Goal: Information Seeking & Learning: Learn about a topic

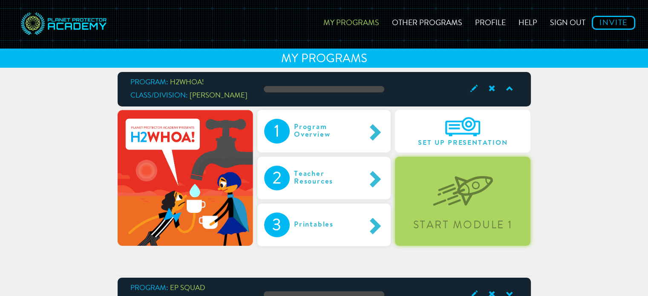
click at [475, 210] on div "Start Module 1" at bounding box center [463, 201] width 136 height 89
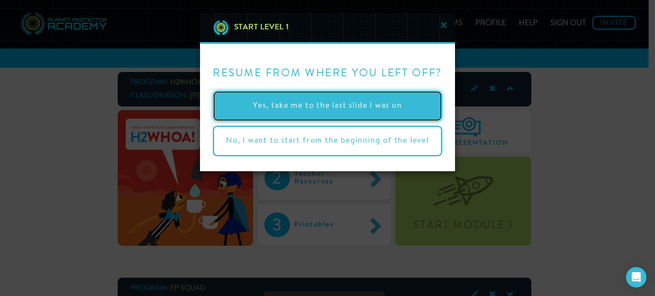
click at [360, 107] on button "Yes, take me to the last slide I was on" at bounding box center [327, 106] width 229 height 31
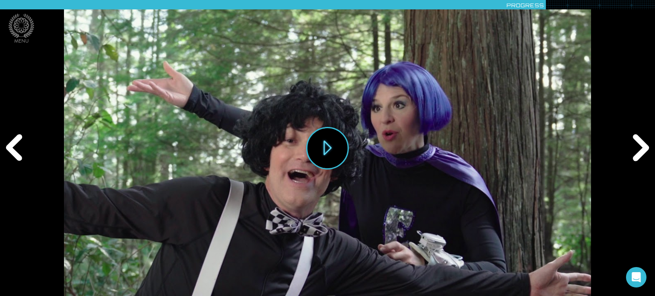
click at [13, 148] on div "Previous" at bounding box center [16, 148] width 32 height 89
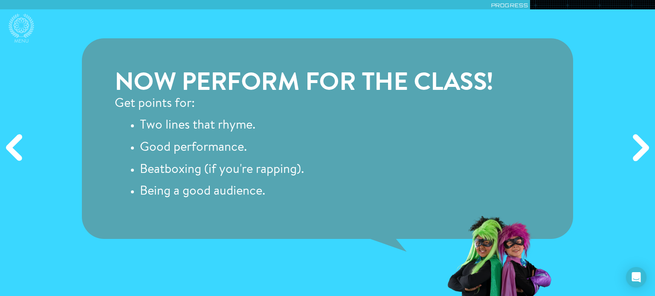
click at [14, 150] on div "Previous" at bounding box center [16, 148] width 32 height 89
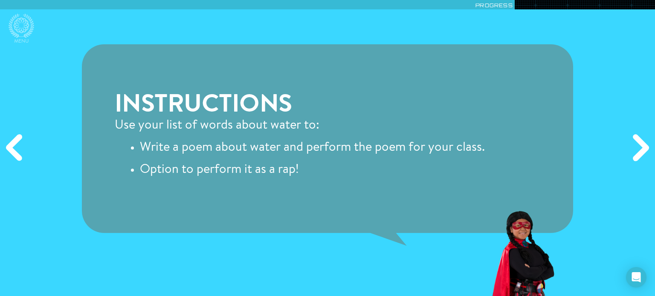
click at [640, 150] on div "Next" at bounding box center [639, 148] width 32 height 89
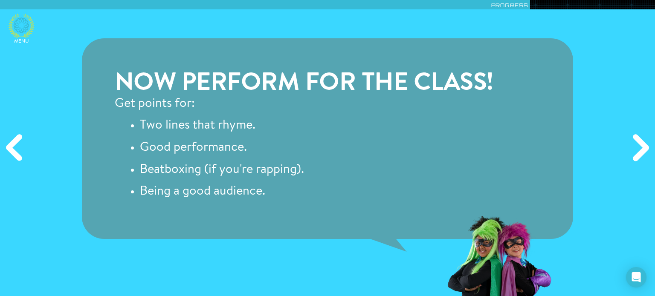
click at [24, 34] on icon at bounding box center [22, 26] width 26 height 24
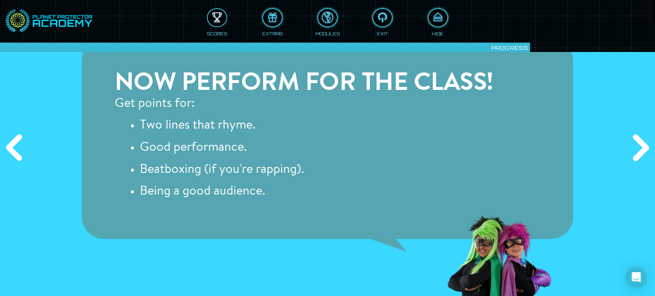
click at [217, 19] on div at bounding box center [217, 18] width 19 height 14
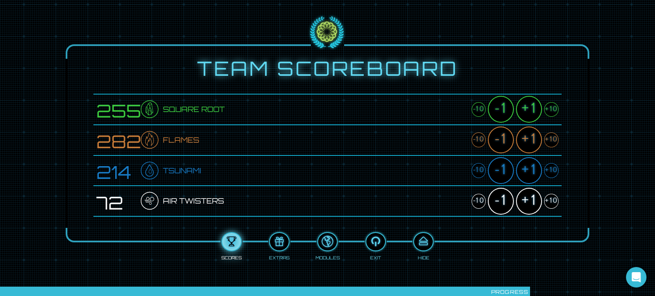
click at [528, 202] on div "+1" at bounding box center [529, 201] width 26 height 27
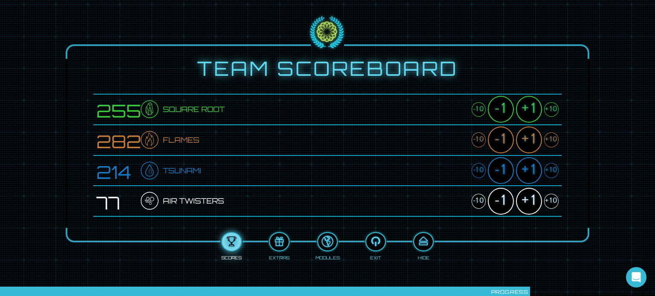
click at [549, 201] on div "+10" at bounding box center [551, 201] width 14 height 15
click at [553, 108] on div "+10" at bounding box center [551, 109] width 14 height 15
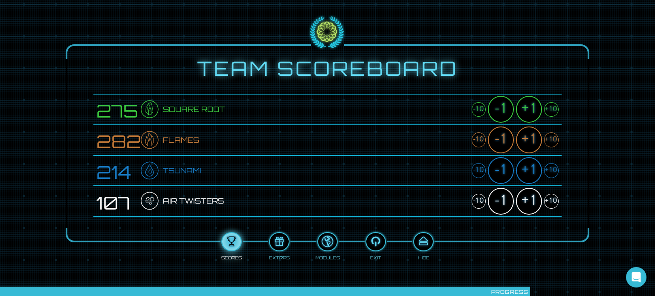
click at [553, 108] on div "+10" at bounding box center [551, 109] width 14 height 15
click at [548, 141] on div "+10" at bounding box center [551, 140] width 14 height 15
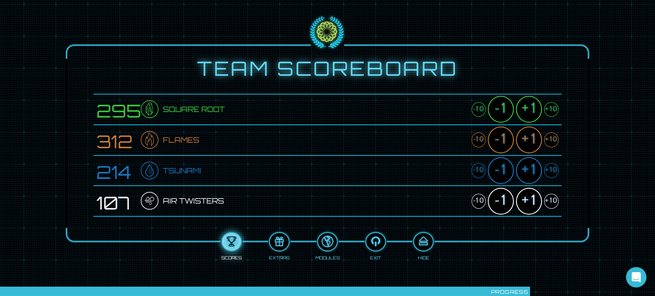
click at [554, 172] on div "+10" at bounding box center [551, 170] width 14 height 15
click at [531, 109] on div "+1" at bounding box center [529, 109] width 26 height 27
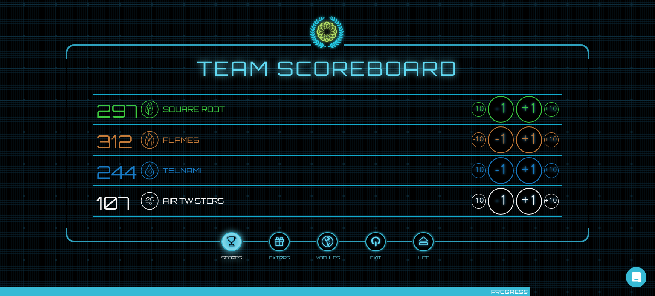
click at [531, 109] on div "+1" at bounding box center [529, 109] width 26 height 27
click at [528, 143] on div "+1" at bounding box center [529, 140] width 26 height 27
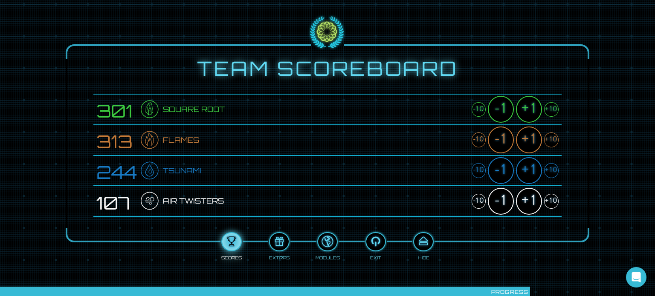
click at [528, 143] on div "+1" at bounding box center [529, 140] width 26 height 27
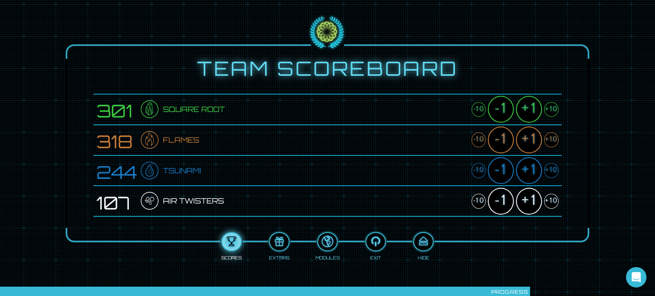
click at [528, 143] on div "+1" at bounding box center [529, 140] width 26 height 27
click at [534, 170] on div "+1" at bounding box center [529, 170] width 26 height 27
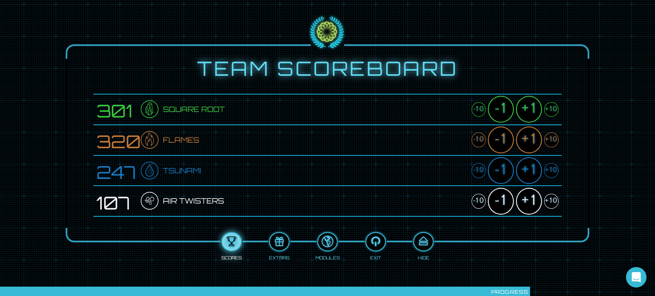
click at [534, 170] on div "+1" at bounding box center [529, 170] width 26 height 27
click at [528, 201] on div "+1" at bounding box center [529, 201] width 26 height 27
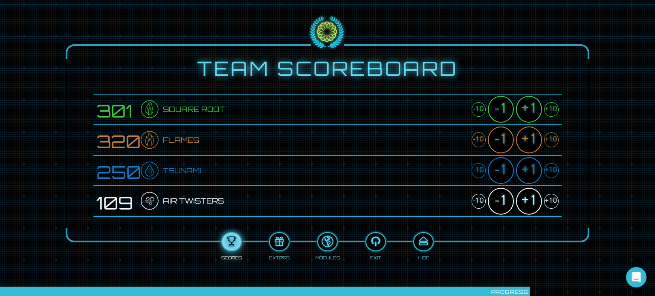
click at [528, 201] on div "+1" at bounding box center [529, 201] width 26 height 27
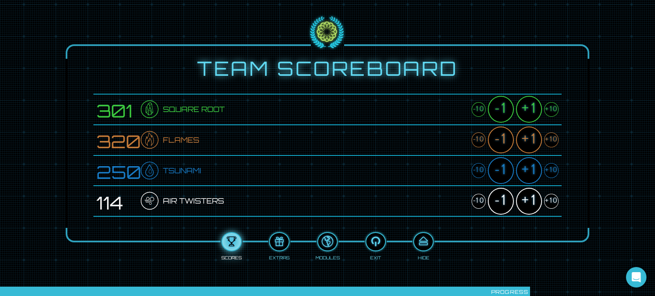
click at [528, 201] on div "+1" at bounding box center [529, 201] width 26 height 27
click at [421, 246] on div at bounding box center [423, 242] width 19 height 14
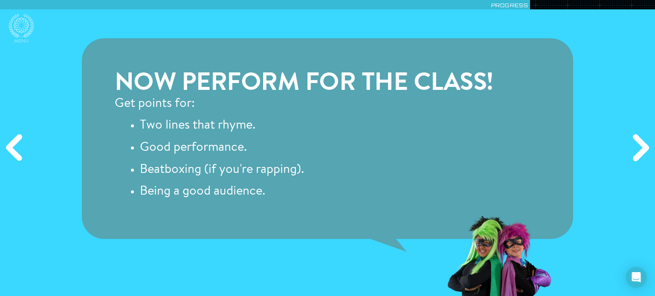
click at [637, 154] on div "Next" at bounding box center [639, 148] width 32 height 89
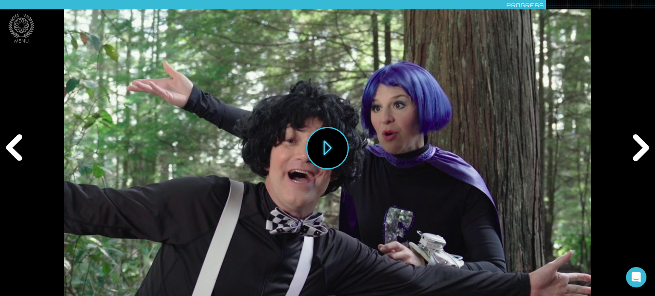
click at [635, 159] on div "Next" at bounding box center [639, 148] width 32 height 89
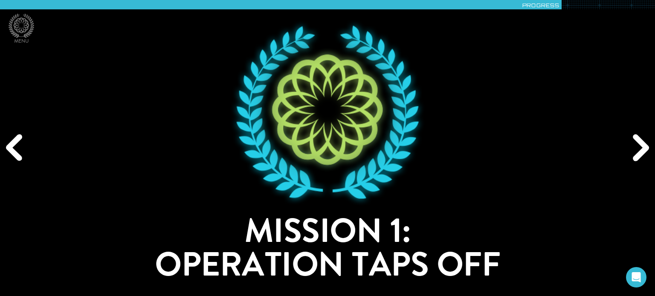
click at [635, 157] on div "Next" at bounding box center [639, 148] width 32 height 89
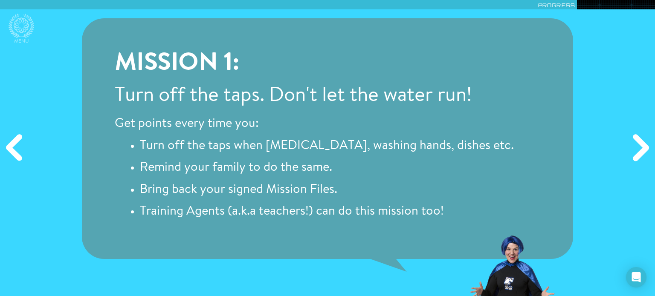
click at [635, 160] on div "Next" at bounding box center [639, 148] width 32 height 89
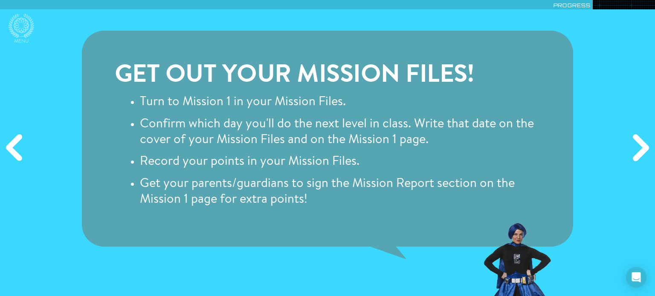
click at [637, 161] on div "Next" at bounding box center [639, 148] width 32 height 89
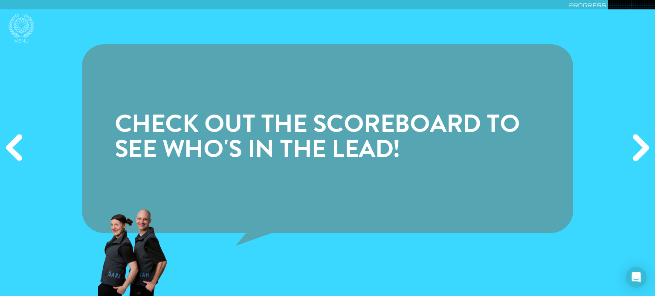
click at [637, 161] on div "Next" at bounding box center [639, 148] width 32 height 89
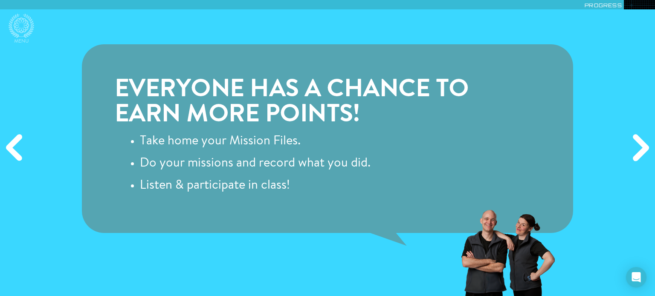
click at [637, 161] on div "Next" at bounding box center [639, 148] width 32 height 89
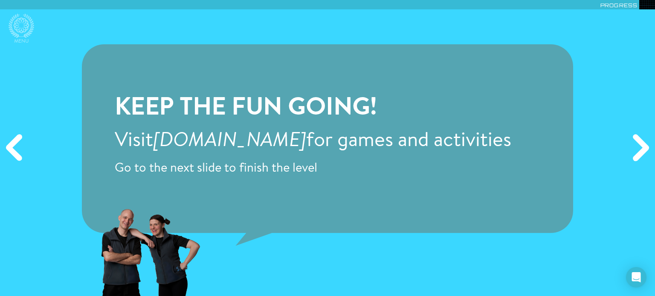
click at [637, 161] on div "Next" at bounding box center [639, 148] width 32 height 89
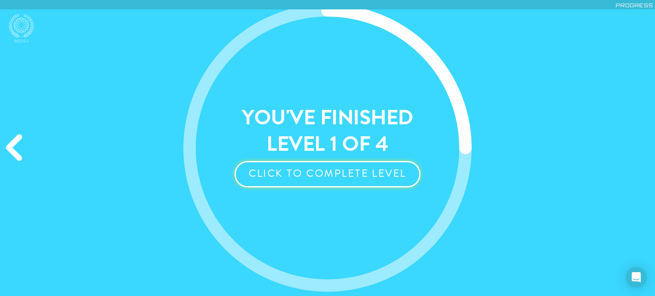
click at [341, 171] on button "Click to Complete Level" at bounding box center [327, 174] width 186 height 26
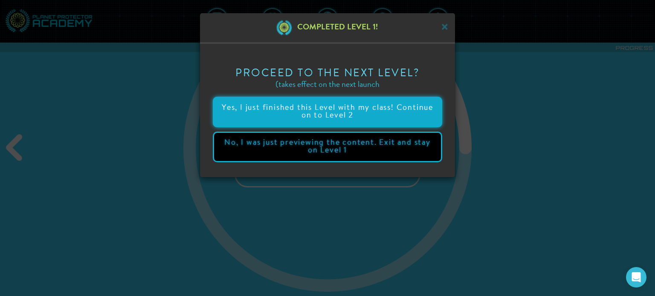
click at [329, 113] on button "Yes, I just finished this Level with my class! Continue on to Level 2" at bounding box center [327, 112] width 229 height 31
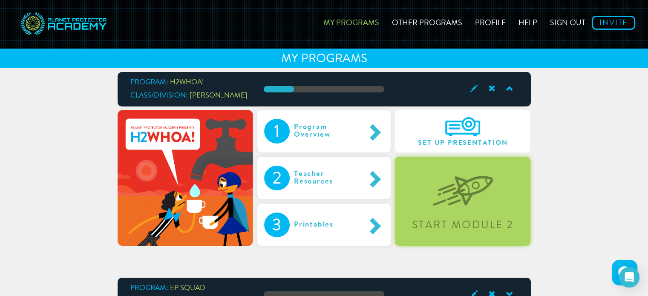
click at [462, 204] on img at bounding box center [463, 184] width 60 height 44
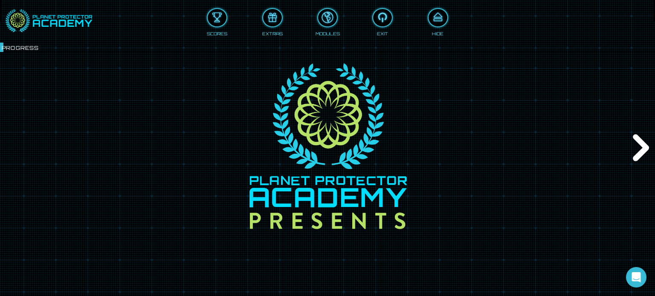
click at [641, 146] on div "Next" at bounding box center [639, 148] width 32 height 89
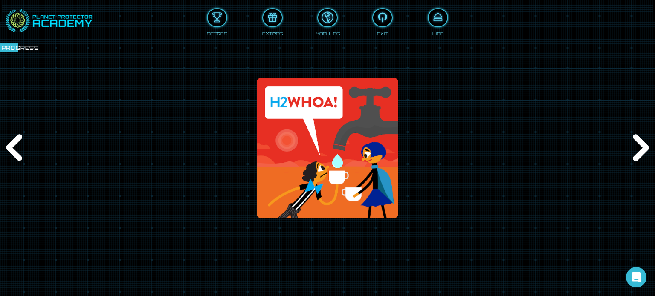
click at [641, 146] on div "Next" at bounding box center [639, 148] width 32 height 89
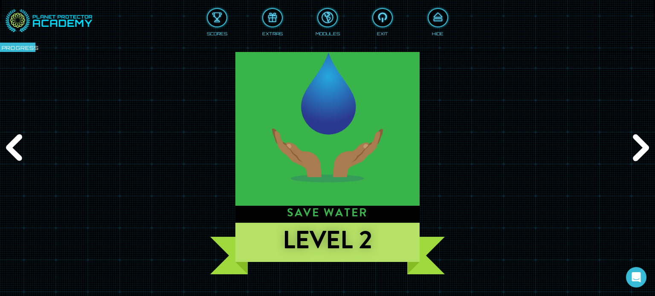
click at [641, 146] on div "Next" at bounding box center [639, 148] width 32 height 89
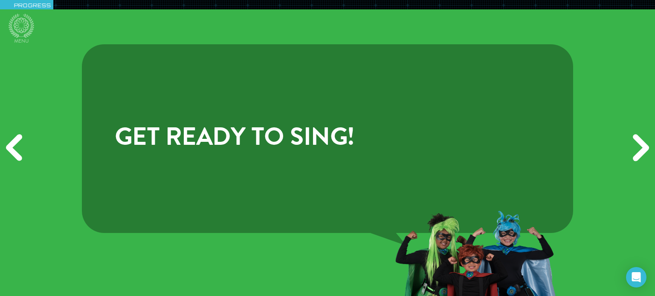
click at [641, 146] on div "Next" at bounding box center [639, 148] width 32 height 89
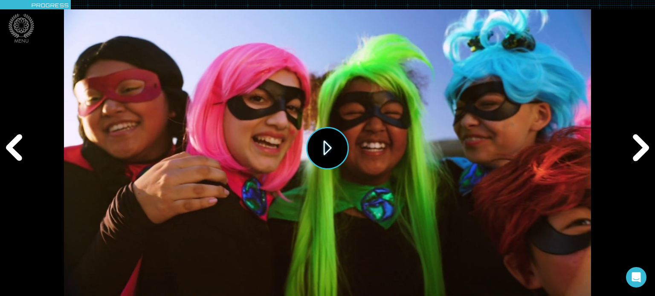
click at [325, 146] on button "Play" at bounding box center [327, 148] width 43 height 43
click at [24, 29] on icon at bounding box center [22, 26] width 26 height 24
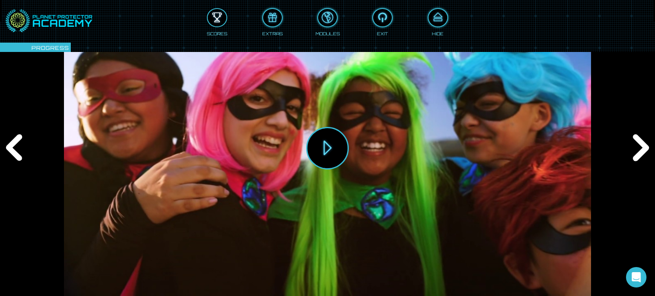
click at [218, 22] on div at bounding box center [217, 18] width 19 height 14
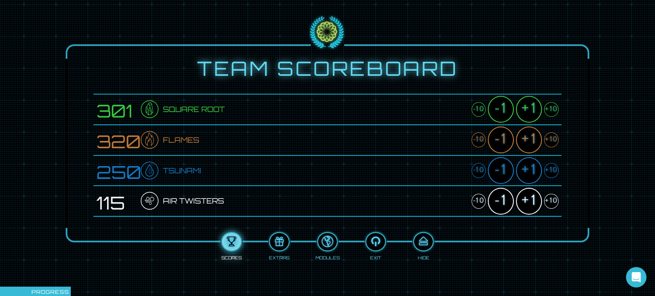
click at [548, 141] on div "+10" at bounding box center [551, 140] width 14 height 15
click at [527, 112] on div "+1" at bounding box center [529, 109] width 26 height 27
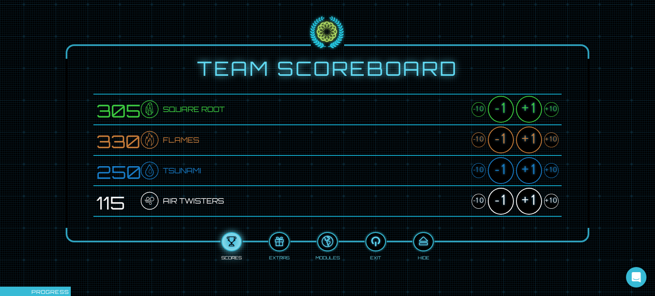
click at [527, 112] on div "+1" at bounding box center [529, 109] width 26 height 27
click at [528, 169] on div "+1" at bounding box center [529, 170] width 26 height 27
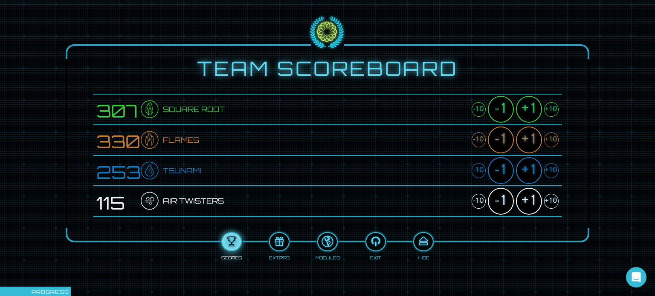
click at [528, 169] on div "+1" at bounding box center [529, 170] width 26 height 27
click at [531, 202] on div "+1" at bounding box center [529, 201] width 26 height 27
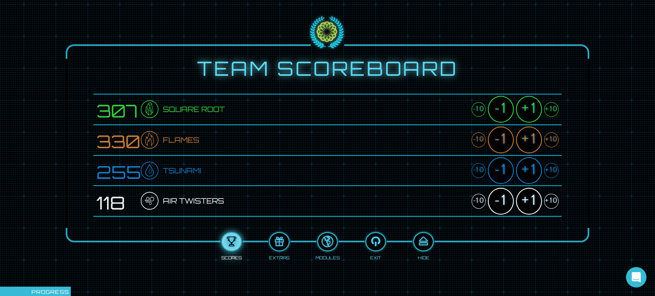
click at [531, 202] on div "+1" at bounding box center [529, 201] width 26 height 27
click at [531, 172] on div "+1" at bounding box center [529, 170] width 26 height 27
click at [422, 245] on div at bounding box center [423, 242] width 19 height 14
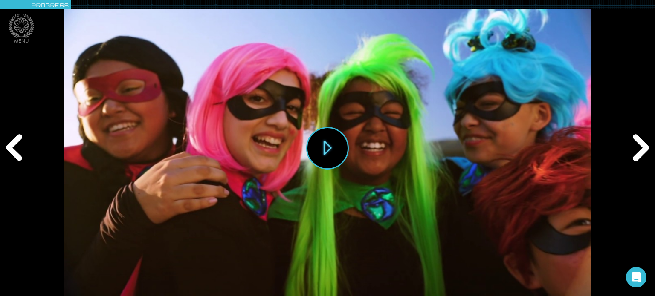
click at [640, 155] on div "Next" at bounding box center [639, 148] width 32 height 89
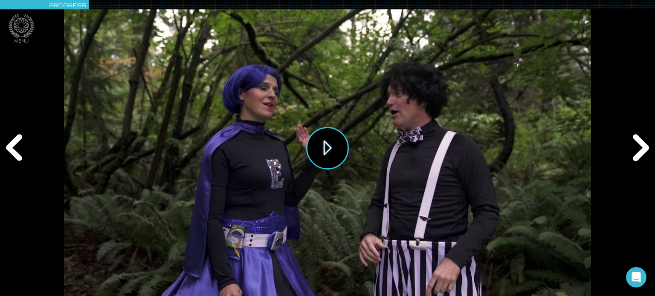
click at [325, 151] on button "Play" at bounding box center [327, 148] width 43 height 43
click at [637, 150] on div "Next" at bounding box center [639, 148] width 32 height 89
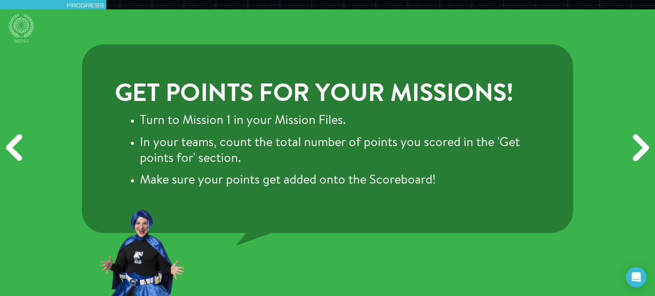
click at [637, 152] on div "Next" at bounding box center [639, 148] width 32 height 89
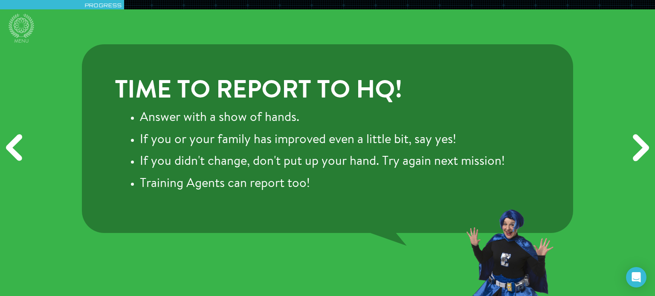
click at [637, 152] on div "Next" at bounding box center [639, 148] width 32 height 89
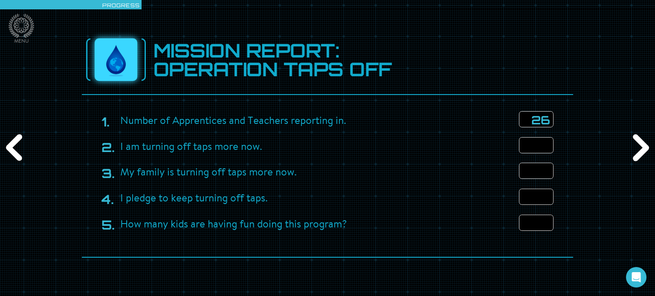
type input "26"
click at [540, 144] on input "number" at bounding box center [536, 145] width 35 height 16
type input "26"
click at [534, 171] on input "number" at bounding box center [536, 171] width 35 height 16
type input "26"
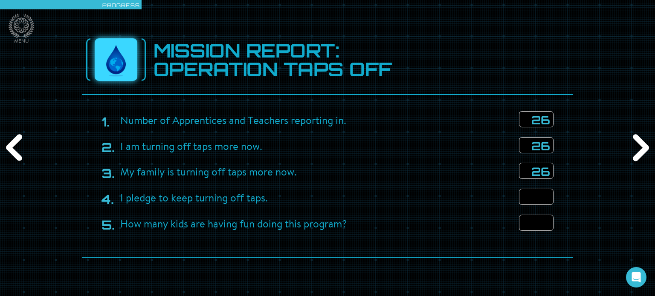
click at [541, 196] on input "number" at bounding box center [536, 197] width 35 height 16
type input "26"
click at [542, 223] on input "number" at bounding box center [536, 223] width 35 height 16
type input "24"
click at [636, 148] on div "Next" at bounding box center [639, 148] width 32 height 89
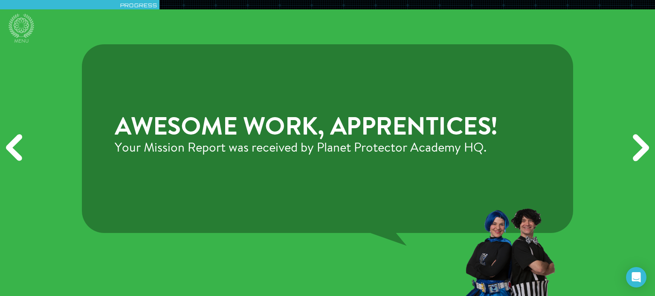
click at [636, 154] on div "Next" at bounding box center [639, 148] width 32 height 89
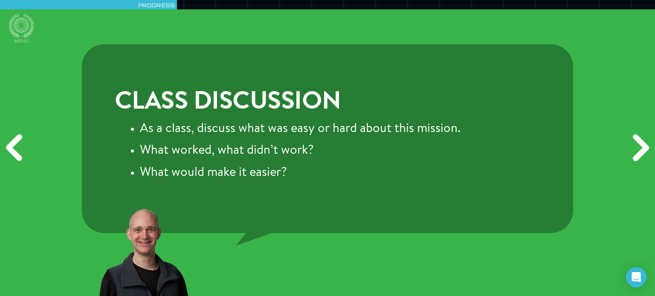
click at [642, 153] on div "Next" at bounding box center [639, 148] width 32 height 89
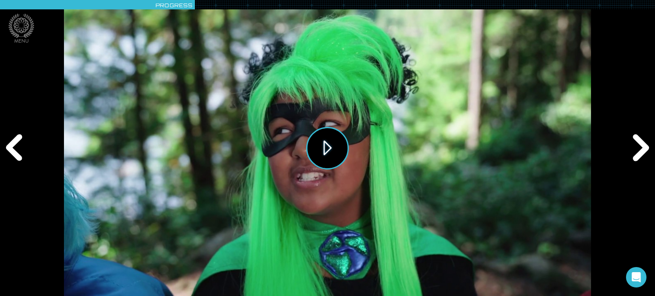
click at [326, 150] on button "Play" at bounding box center [327, 148] width 43 height 43
click at [14, 151] on div "Previous" at bounding box center [16, 148] width 32 height 89
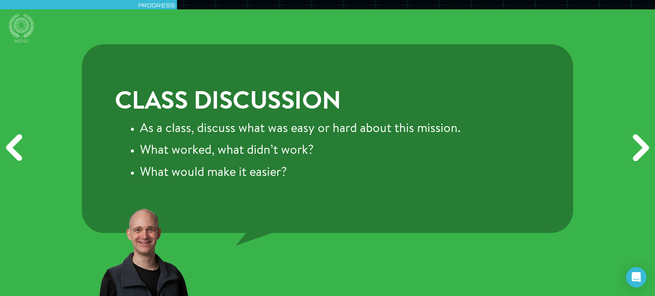
click at [642, 157] on div "Next" at bounding box center [639, 148] width 32 height 89
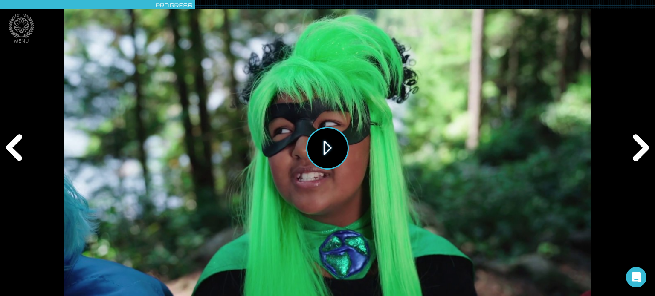
click at [320, 149] on button "Play" at bounding box center [327, 148] width 43 height 43
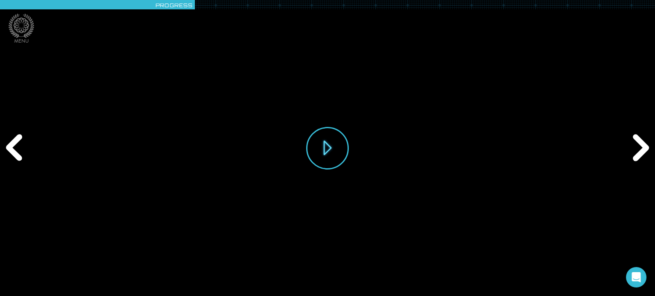
click at [401, 278] on div "Play" at bounding box center [327, 148] width 527 height 296
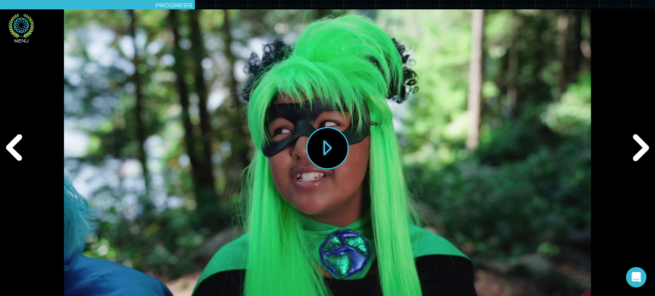
click at [29, 28] on icon at bounding box center [22, 26] width 26 height 24
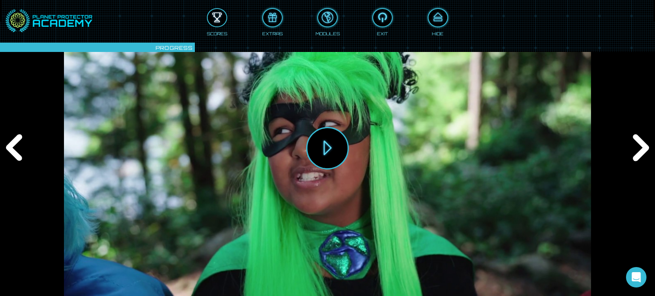
click at [218, 23] on div at bounding box center [217, 18] width 19 height 14
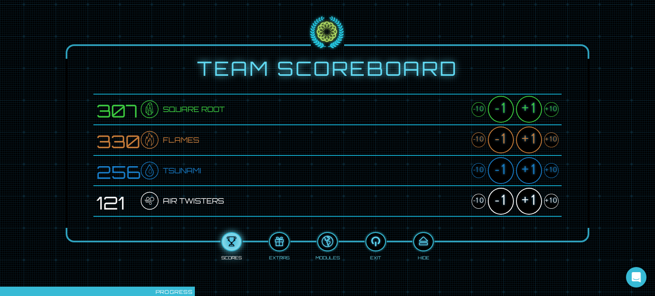
click at [550, 141] on div "+10" at bounding box center [551, 140] width 14 height 15
click at [524, 143] on div "+1" at bounding box center [529, 140] width 26 height 27
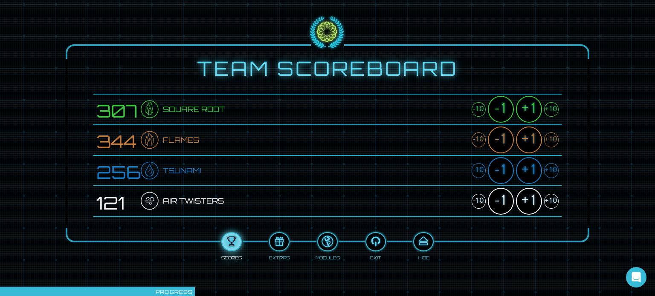
click at [524, 143] on div "+1" at bounding box center [529, 140] width 26 height 27
click at [532, 106] on div "+1" at bounding box center [529, 109] width 26 height 27
click at [552, 110] on div "+10" at bounding box center [551, 109] width 14 height 15
click at [500, 110] on div "-1" at bounding box center [500, 109] width 26 height 27
click at [551, 170] on div "+10" at bounding box center [551, 170] width 14 height 15
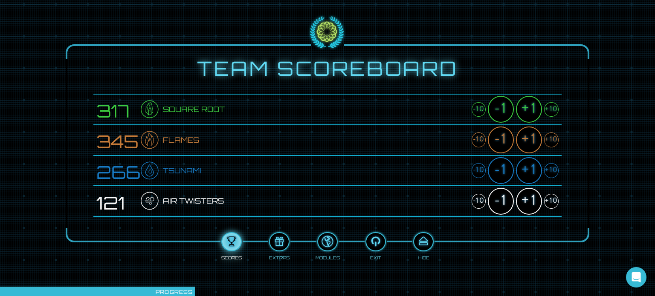
click at [551, 202] on div "+10" at bounding box center [551, 201] width 14 height 15
click at [418, 243] on div at bounding box center [423, 242] width 19 height 14
